Goal: Find specific page/section: Find specific page/section

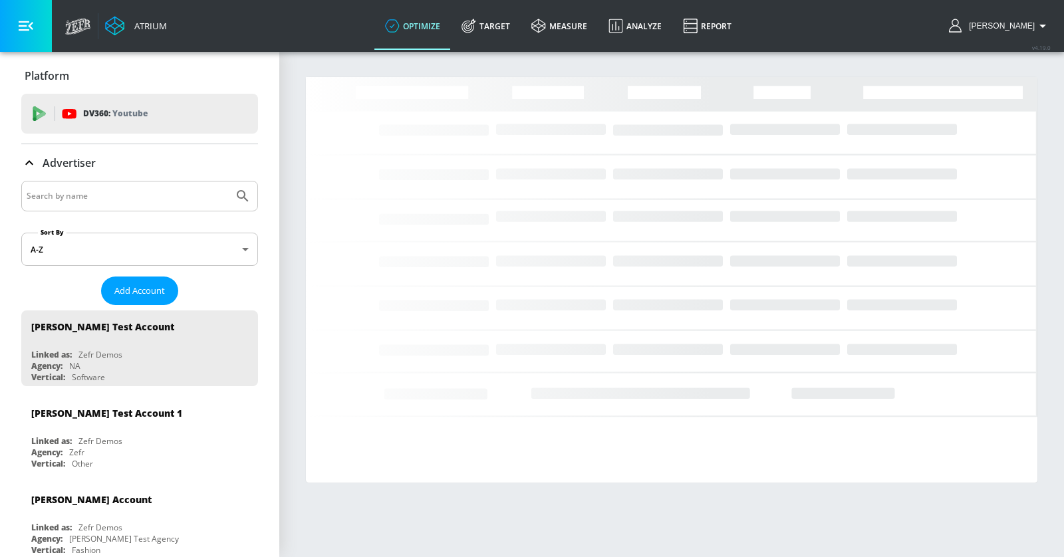
click at [57, 200] on input "Search by name" at bounding box center [128, 196] width 202 height 17
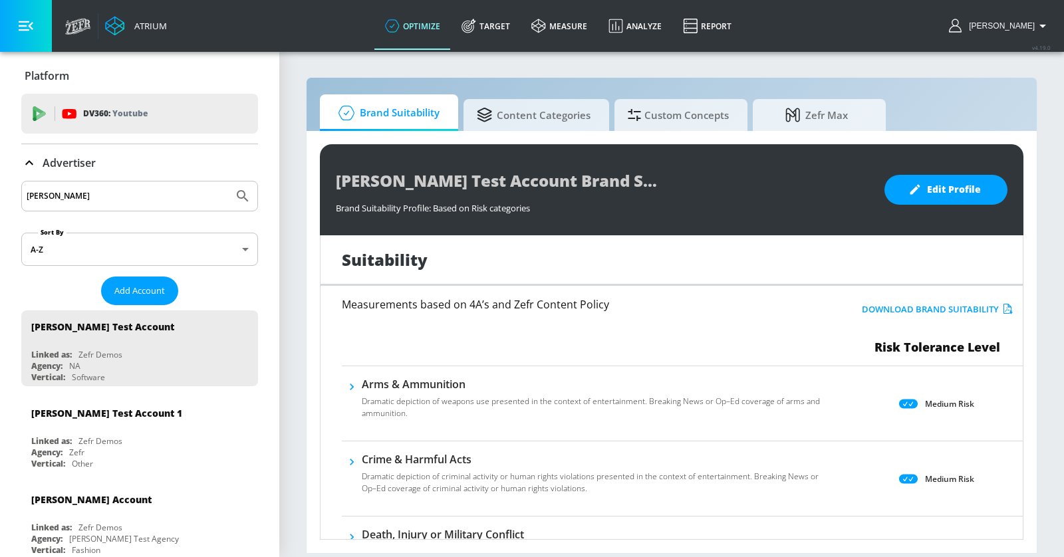
type input "[PERSON_NAME]"
click at [228, 182] on button "Submit Search" at bounding box center [242, 196] width 29 height 29
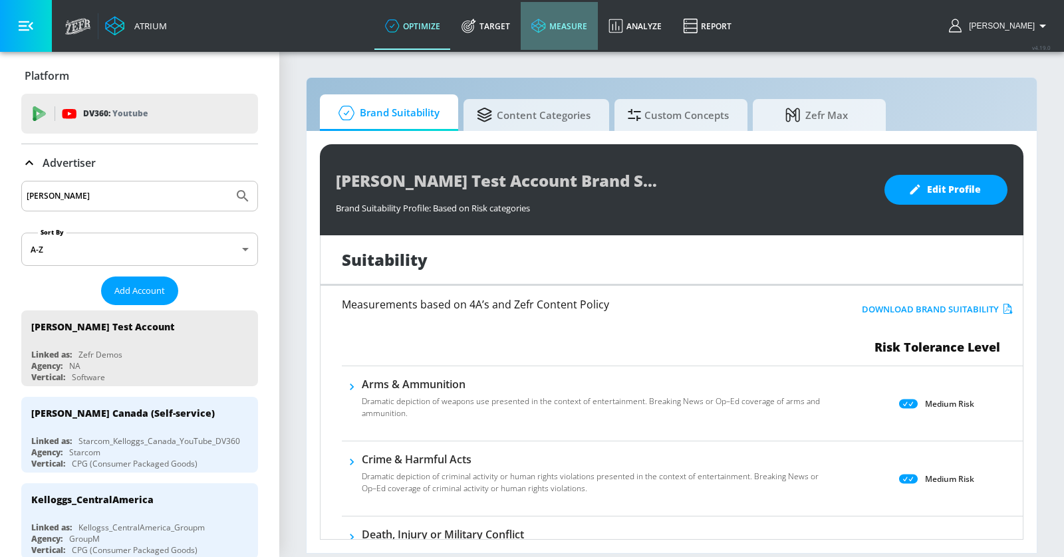
click at [545, 29] on icon at bounding box center [538, 26] width 14 height 14
